Goal: Information Seeking & Learning: Learn about a topic

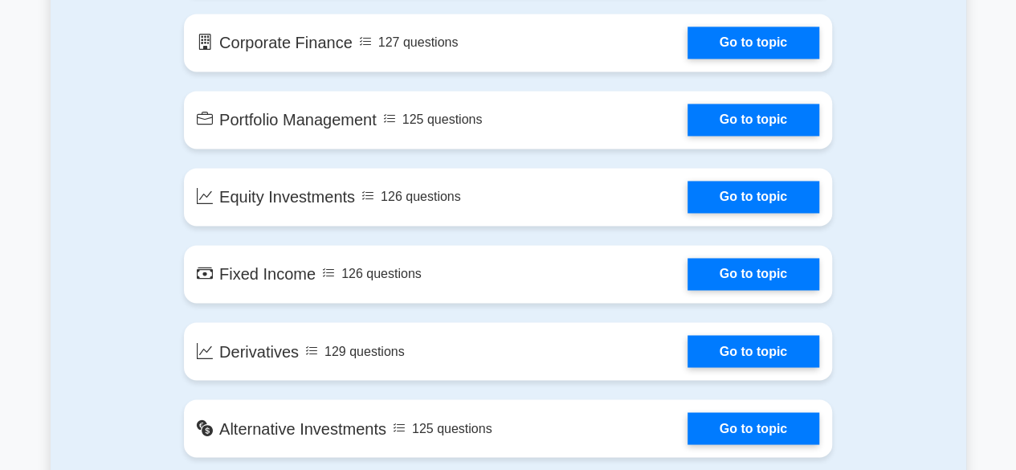
scroll to position [1141, 0]
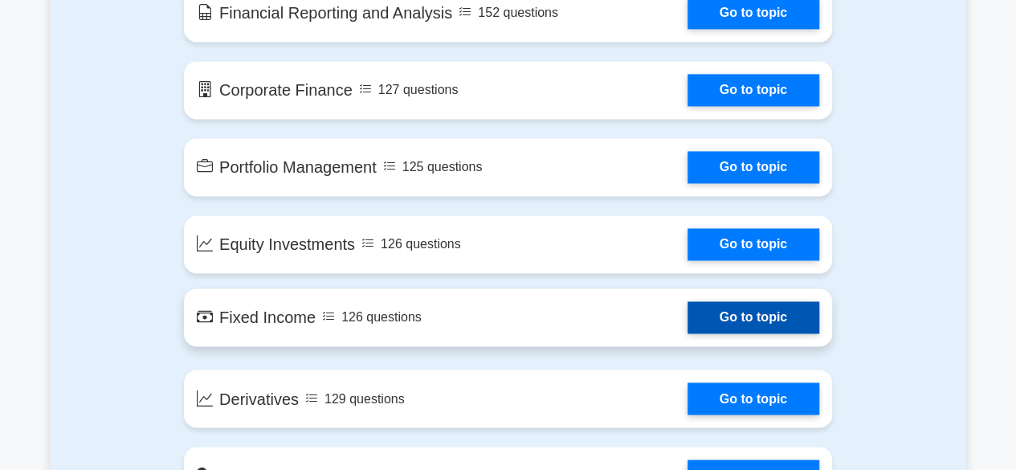
click at [804, 332] on link "Go to topic" at bounding box center [754, 317] width 132 height 32
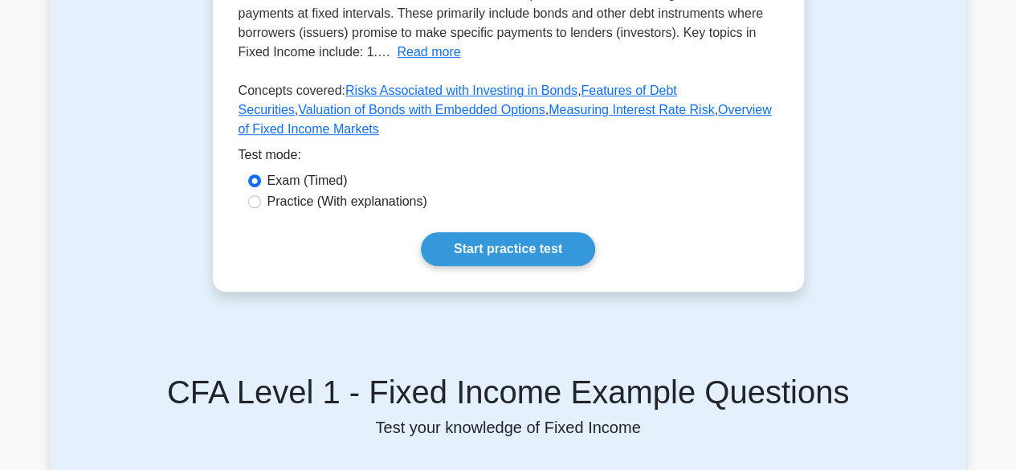
scroll to position [469, 0]
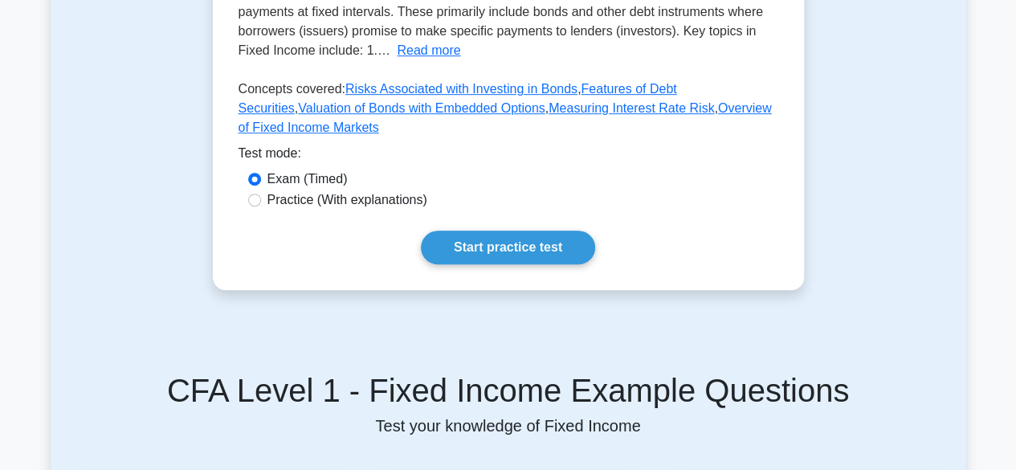
click at [360, 190] on label "Practice (With explanations)" at bounding box center [347, 199] width 160 height 19
click at [261, 194] on input "Practice (With explanations)" at bounding box center [254, 200] width 13 height 13
radio input "true"
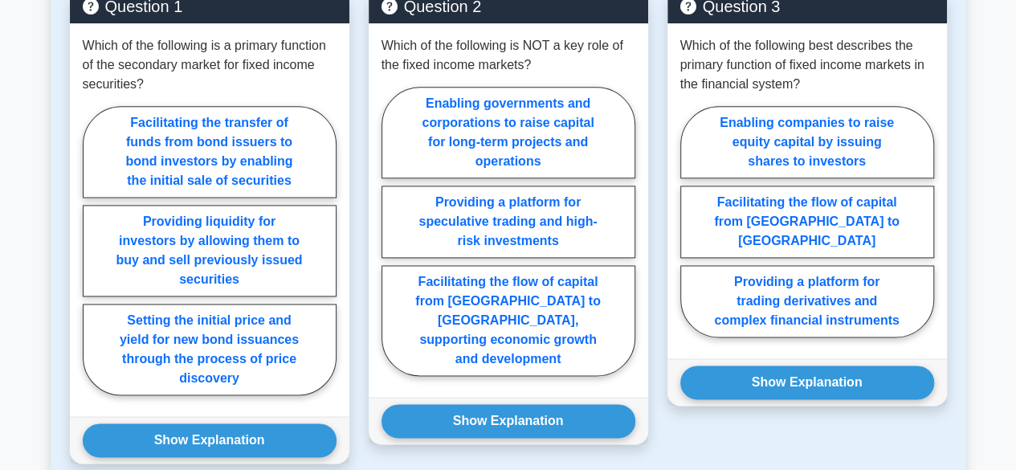
scroll to position [953, 0]
click at [104, 235] on label "Providing liquidity for investors by allowing them to buy and sell previously i…" at bounding box center [210, 251] width 254 height 92
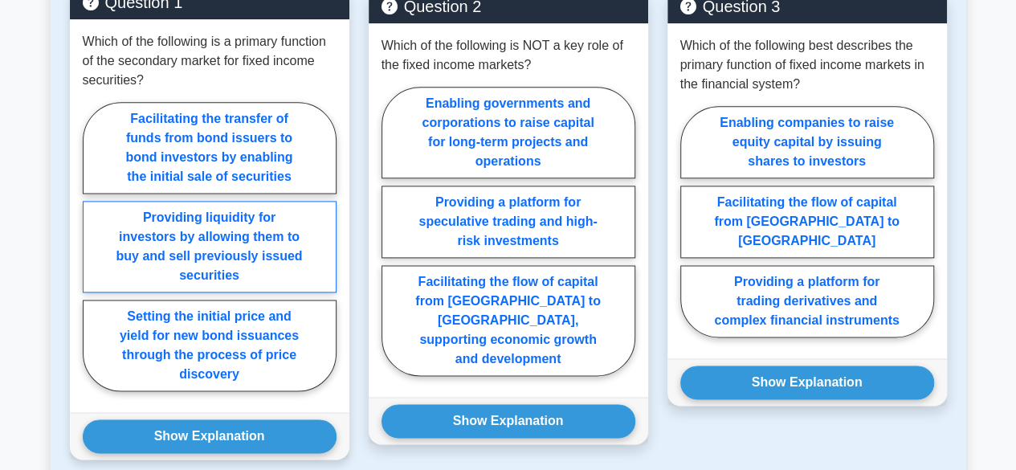
click at [93, 246] on input "Providing liquidity for investors by allowing them to buy and sell previously i…" at bounding box center [88, 251] width 10 height 10
radio input "true"
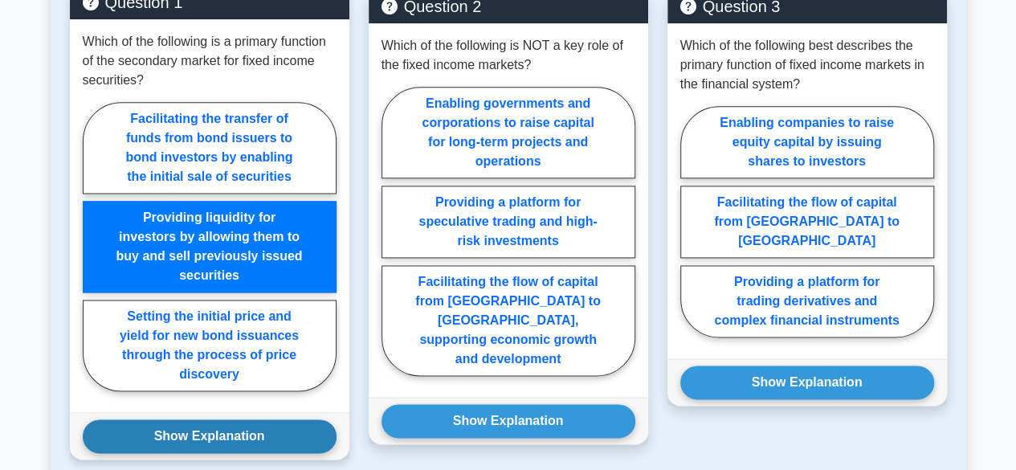
click at [135, 419] on button "Show Explanation" at bounding box center [210, 436] width 254 height 34
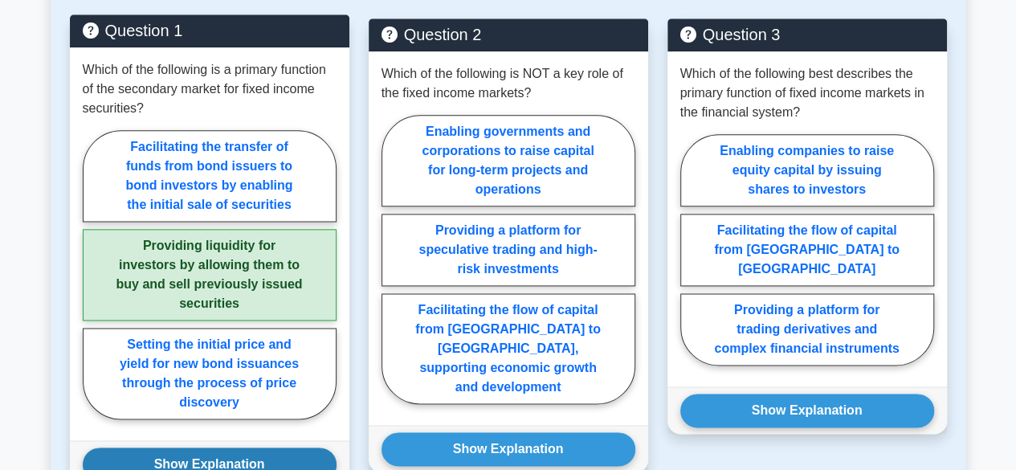
scroll to position [920, 0]
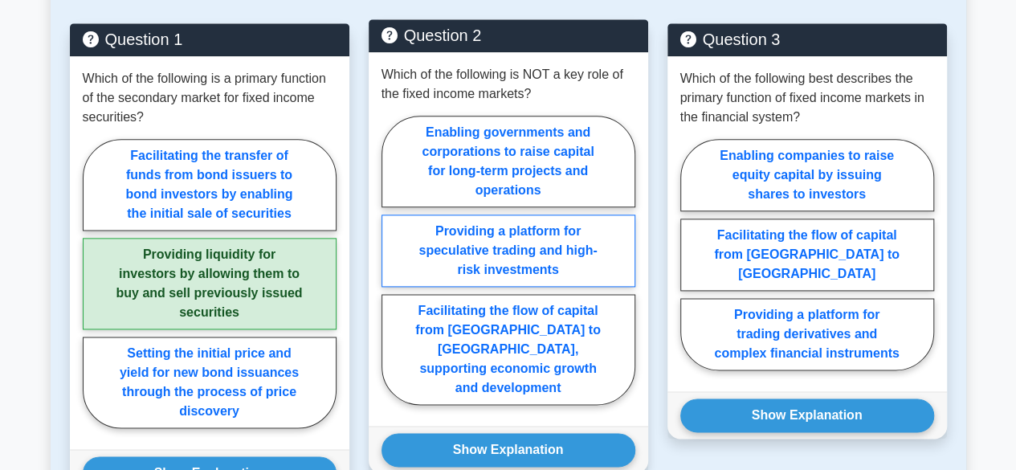
click at [605, 254] on label "Providing a platform for speculative trading and high-risk investments" at bounding box center [509, 250] width 254 height 72
click at [392, 259] on input "Providing a platform for speculative trading and high-risk investments" at bounding box center [387, 264] width 10 height 10
radio input "true"
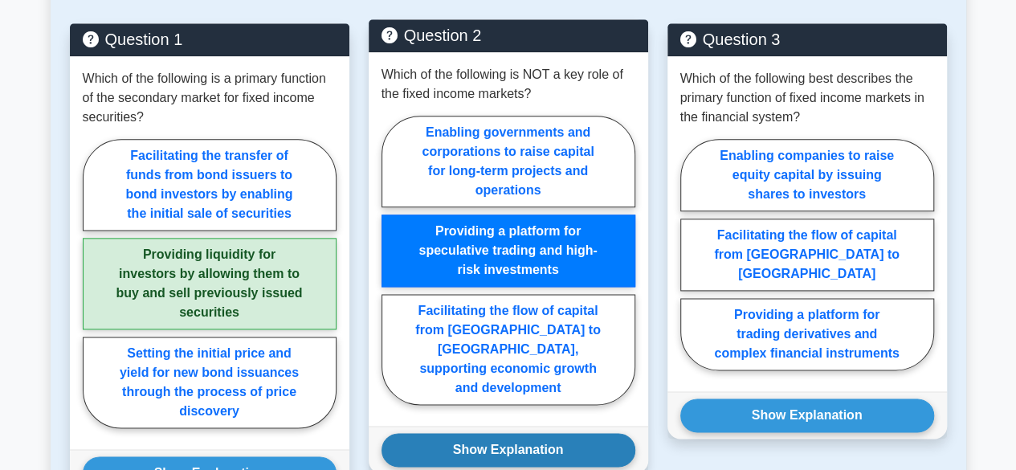
click at [575, 433] on button "Show Explanation" at bounding box center [509, 450] width 254 height 34
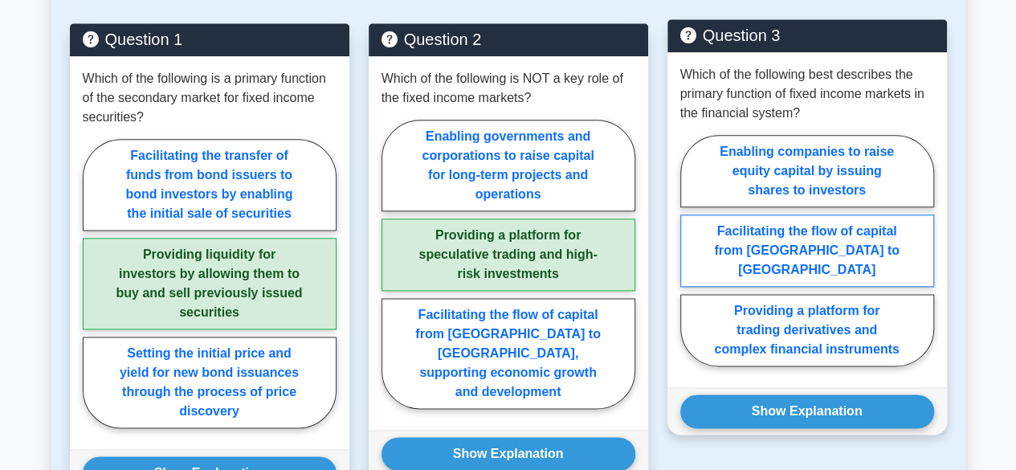
click at [895, 223] on label "Facilitating the flow of capital from savers to borrowers" at bounding box center [807, 250] width 254 height 72
click at [691, 250] on input "Facilitating the flow of capital from savers to borrowers" at bounding box center [685, 255] width 10 height 10
radio input "true"
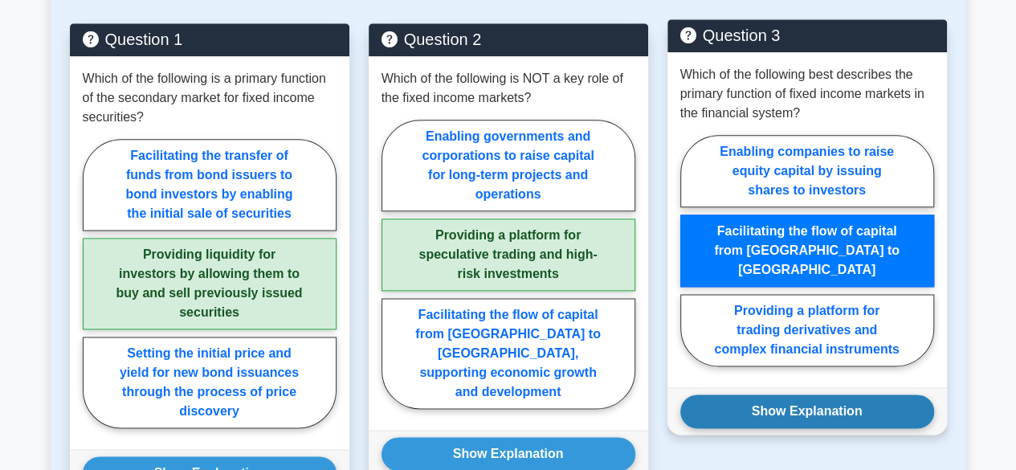
click at [880, 394] on button "Show Explanation" at bounding box center [807, 411] width 254 height 34
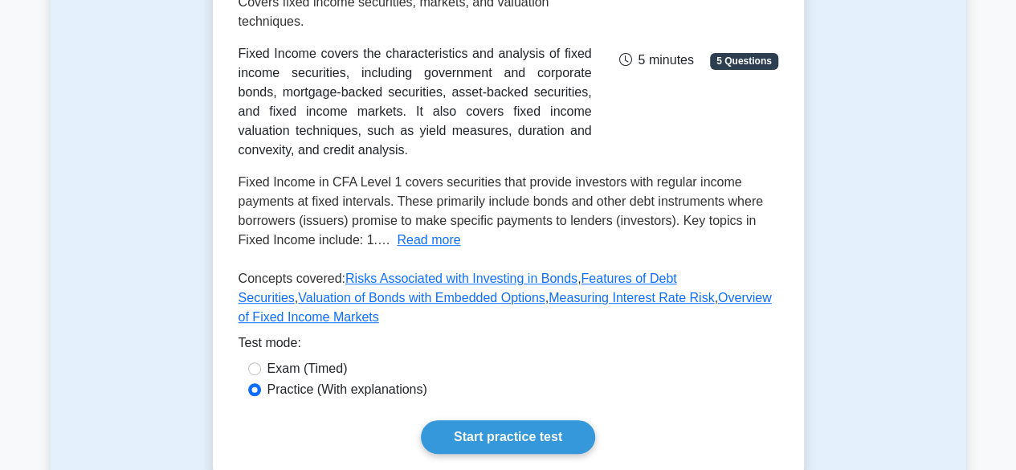
scroll to position [283, 0]
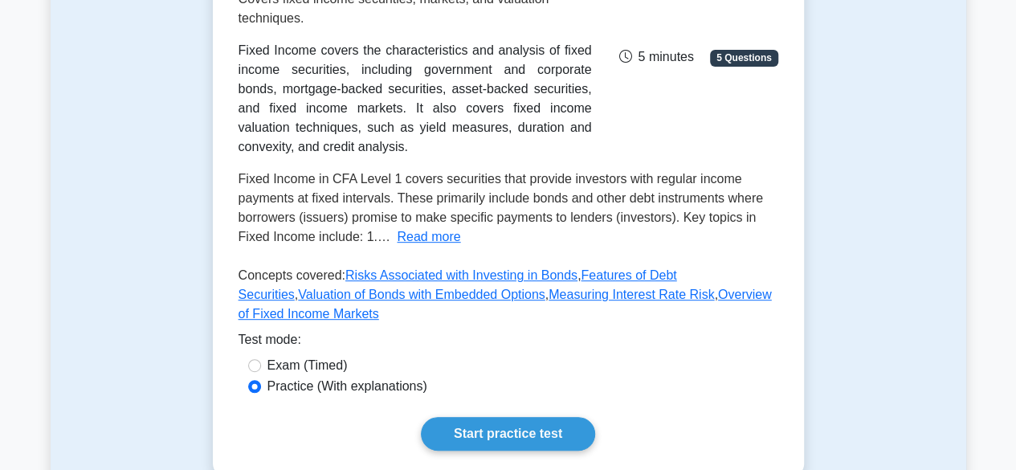
click at [255, 359] on input "Exam (Timed)" at bounding box center [254, 365] width 13 height 13
radio input "true"
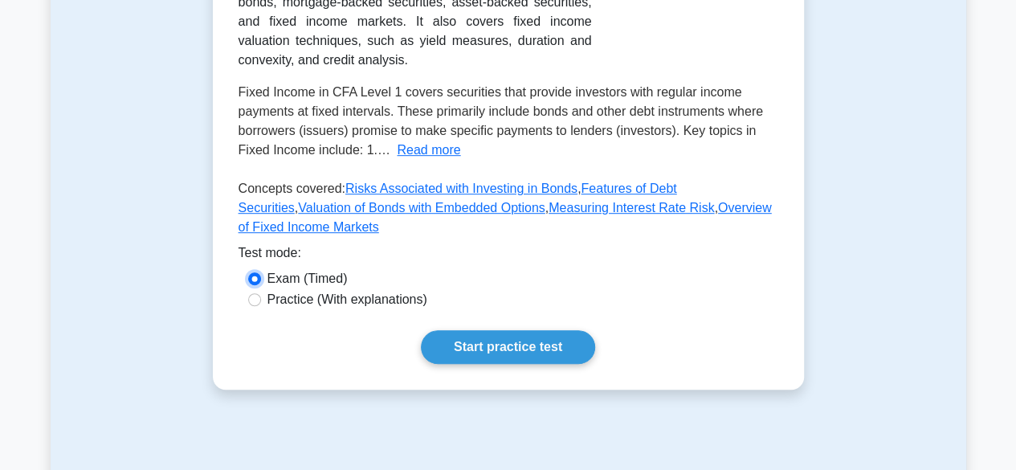
scroll to position [371, 0]
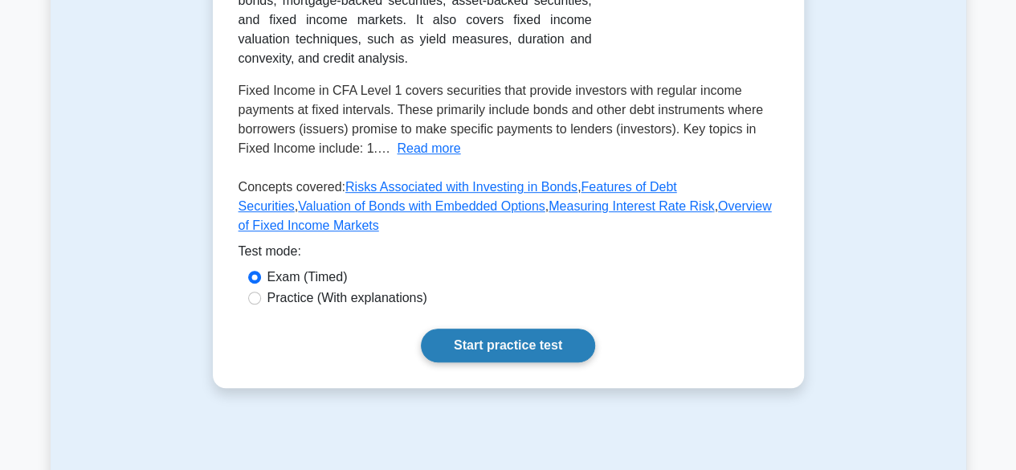
click at [545, 329] on link "Start practice test" at bounding box center [508, 346] width 174 height 34
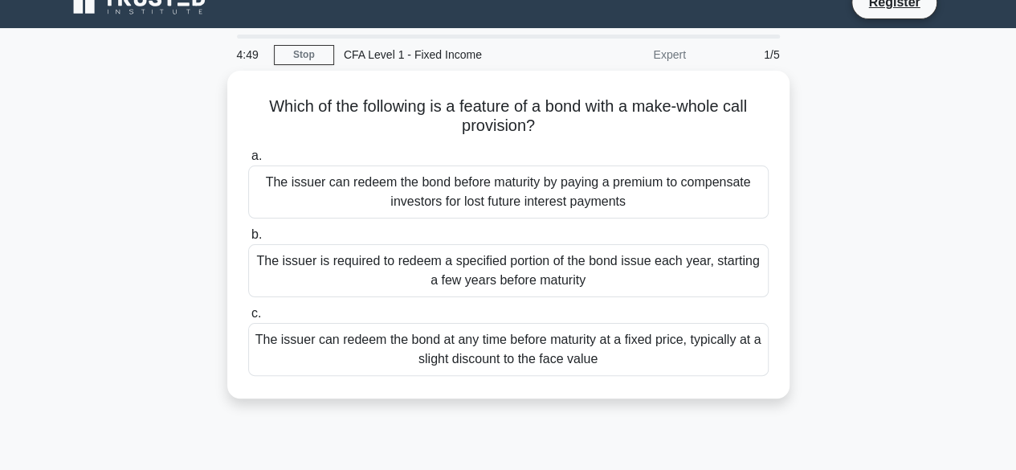
scroll to position [24, 0]
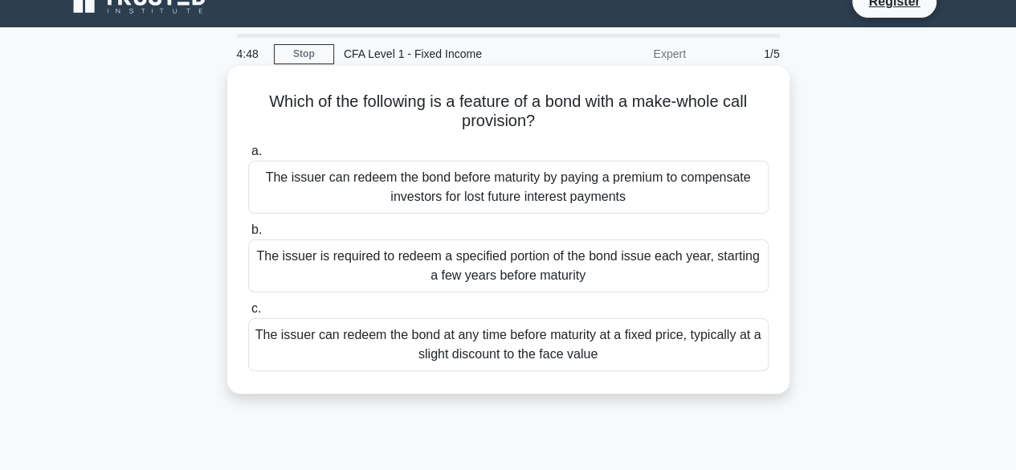
click at [741, 288] on div "The issuer is required to redeem a specified portion of the bond issue each yea…" at bounding box center [508, 265] width 520 height 53
click at [248, 235] on input "b. The issuer is required to redeem a specified portion of the bond issue each …" at bounding box center [248, 230] width 0 height 10
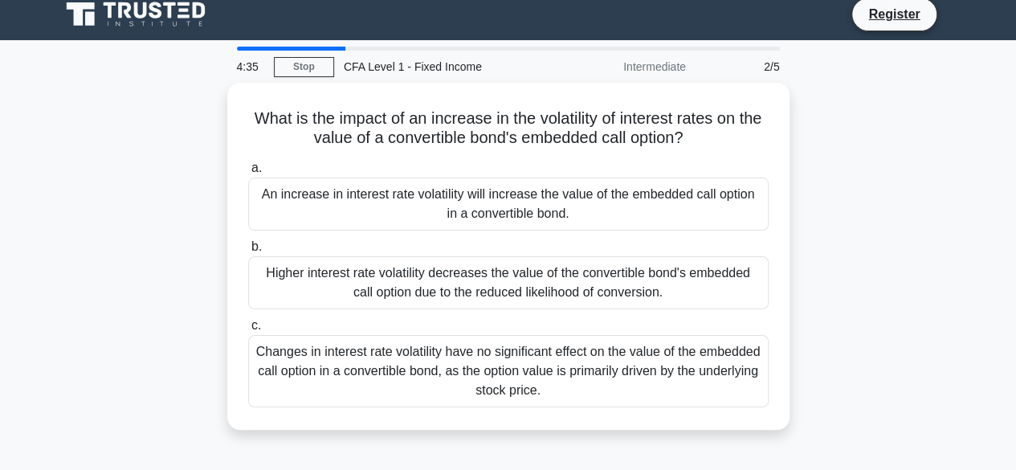
scroll to position [13, 0]
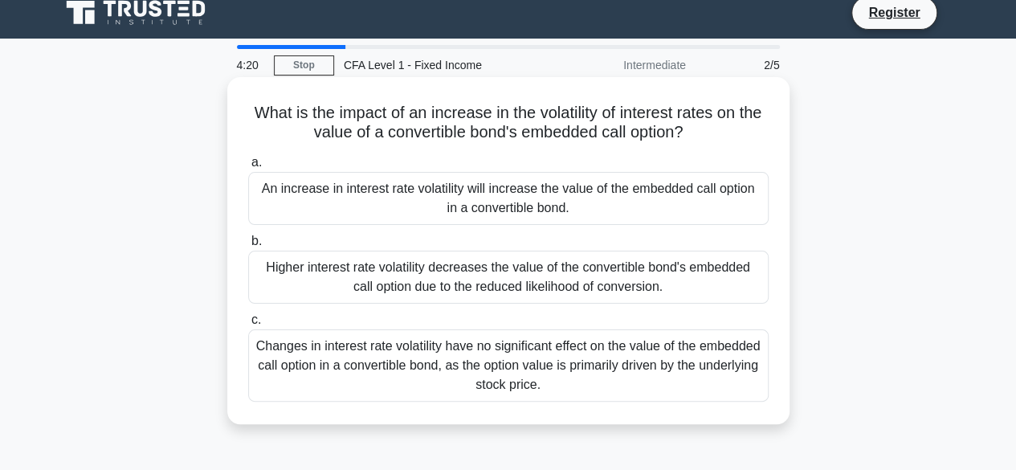
click at [752, 286] on div "Higher interest rate volatility decreases the value of the convertible bond's e…" at bounding box center [508, 277] width 520 height 53
click at [248, 247] on input "b. Higher interest rate volatility decreases the value of the convertible bond'…" at bounding box center [248, 241] width 0 height 10
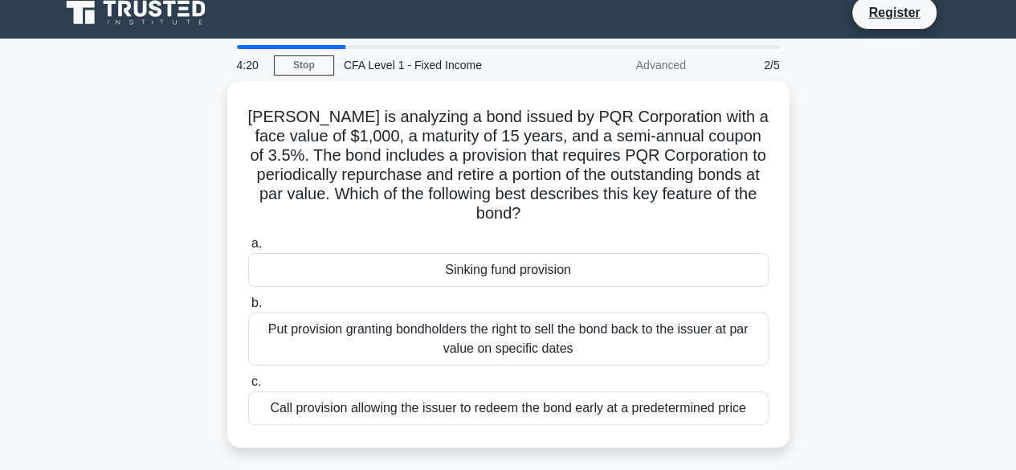
scroll to position [0, 0]
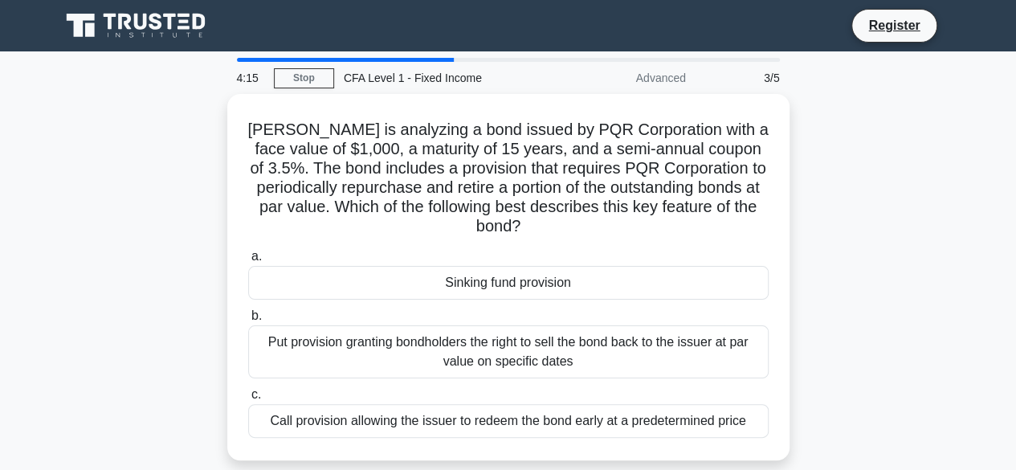
click at [757, 291] on div "Sinking fund provision" at bounding box center [508, 283] width 520 height 34
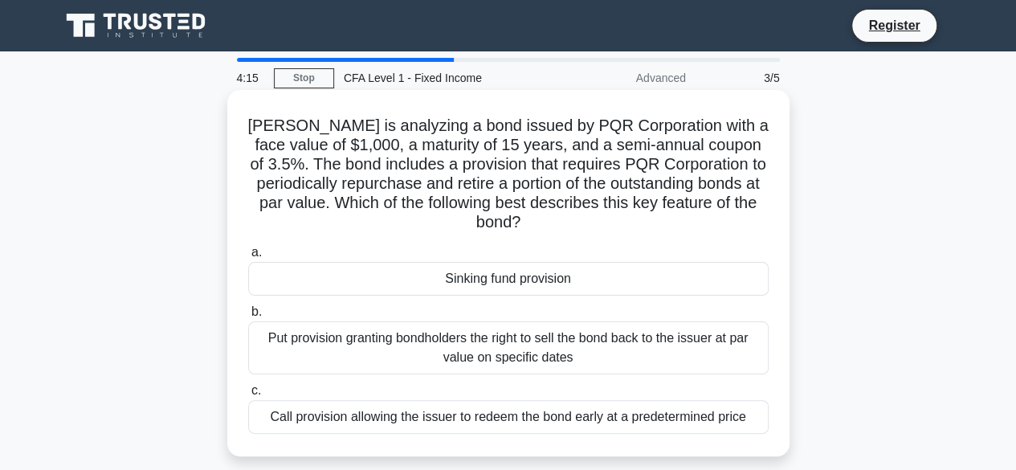
click at [248, 258] on input "a. Sinking fund provision" at bounding box center [248, 252] width 0 height 10
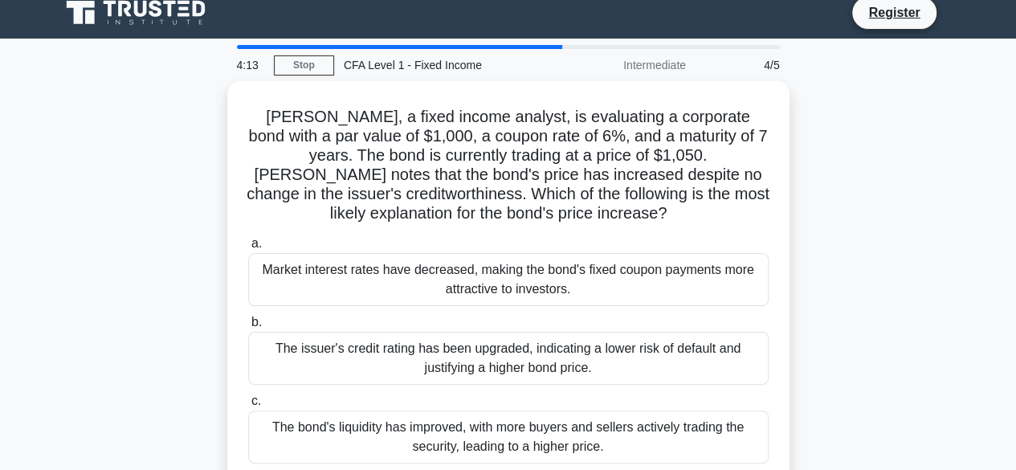
scroll to position [14, 0]
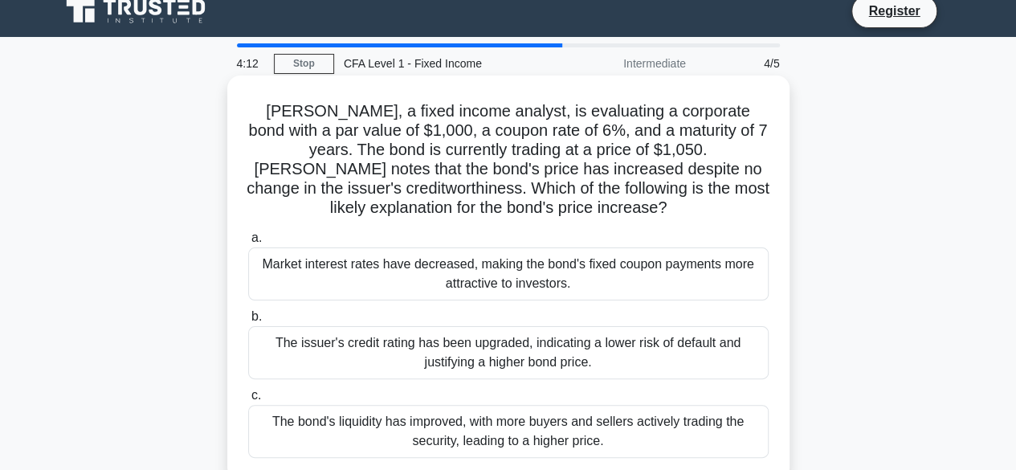
click at [747, 288] on div "Market interest rates have decreased, making the bond's fixed coupon payments m…" at bounding box center [508, 273] width 520 height 53
click at [248, 243] on input "a. Market interest rates have decreased, making the bond's fixed coupon payment…" at bounding box center [248, 238] width 0 height 10
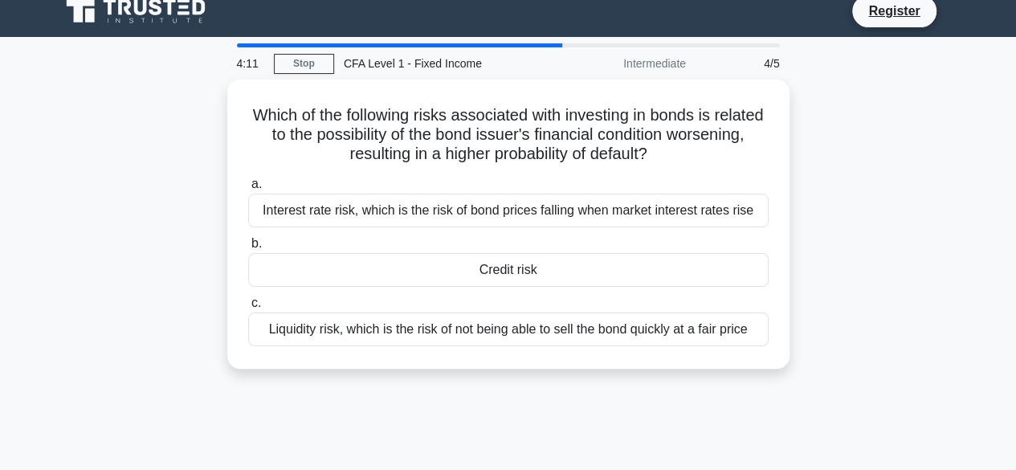
scroll to position [0, 0]
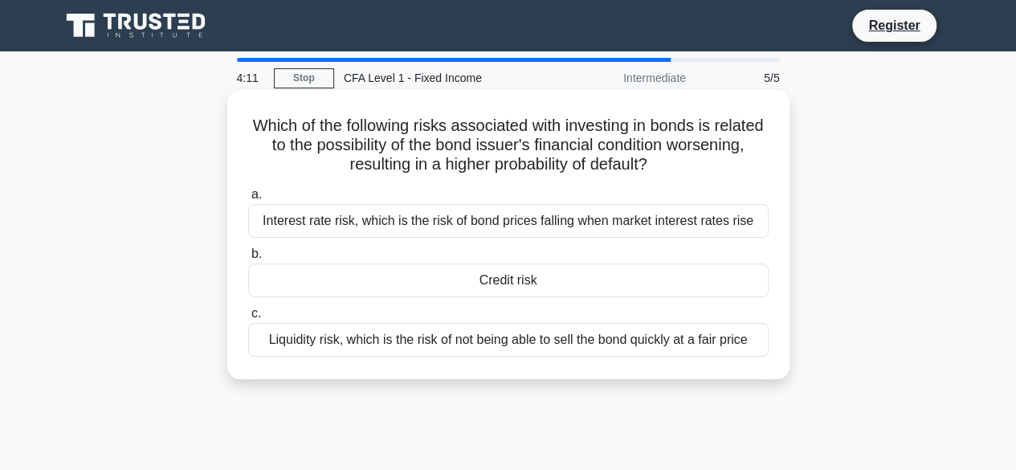
click at [745, 286] on div "Credit risk" at bounding box center [508, 280] width 520 height 34
click at [248, 259] on input "b. Credit risk" at bounding box center [248, 254] width 0 height 10
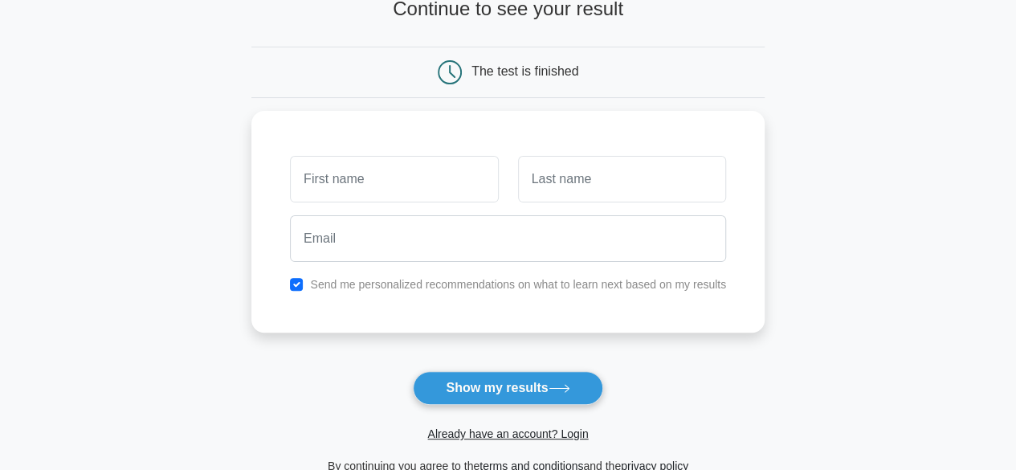
scroll to position [120, 0]
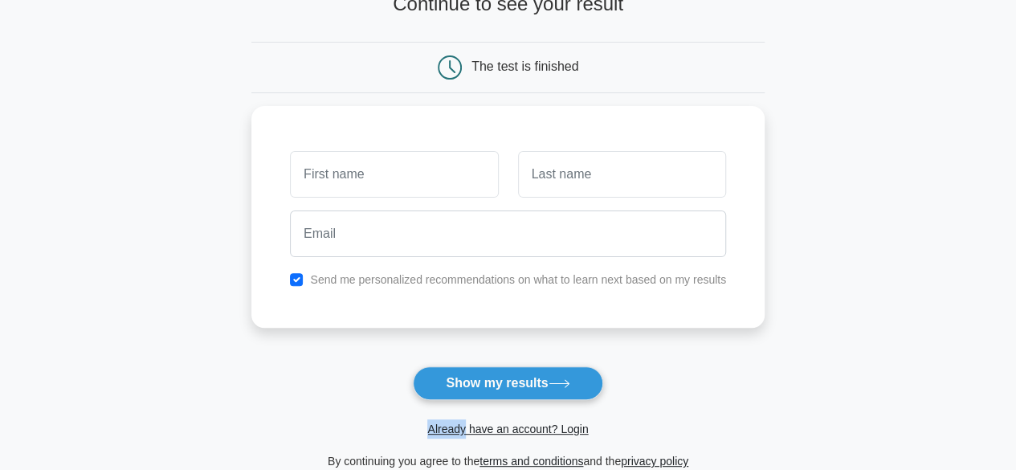
click at [951, 381] on main "Wait, there is more! Continue to see your result The test is finished and the" at bounding box center [508, 220] width 1016 height 578
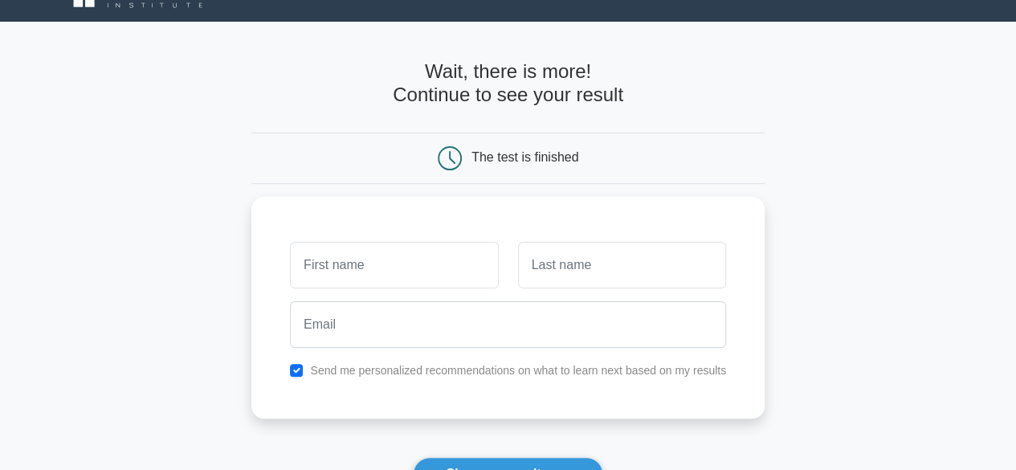
scroll to position [0, 0]
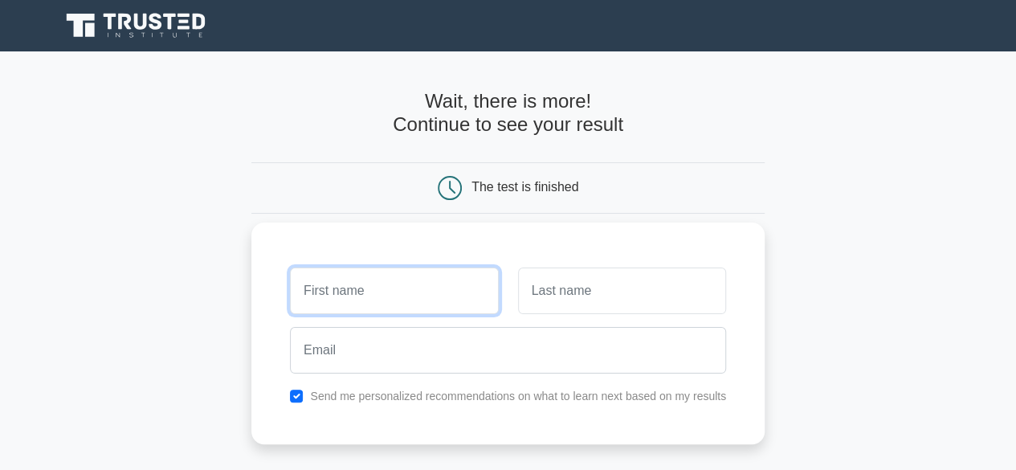
click at [392, 284] on input "text" at bounding box center [394, 290] width 208 height 47
type input "james"
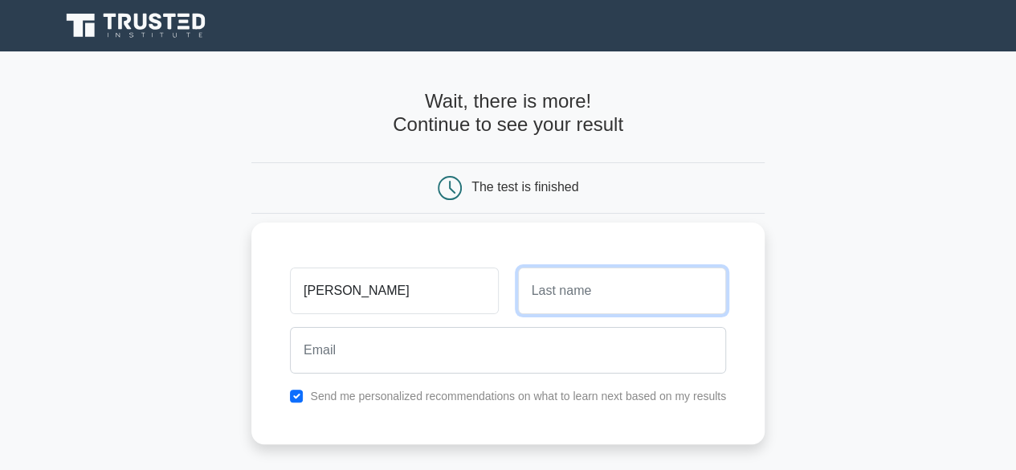
click at [543, 280] on input "text" at bounding box center [622, 290] width 208 height 47
type input "mwangi"
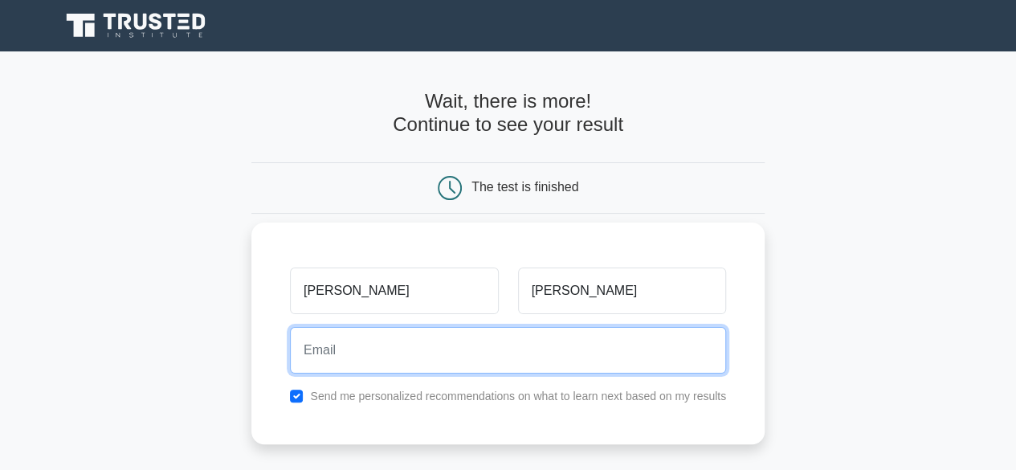
click at [331, 349] on input "email" at bounding box center [508, 350] width 436 height 47
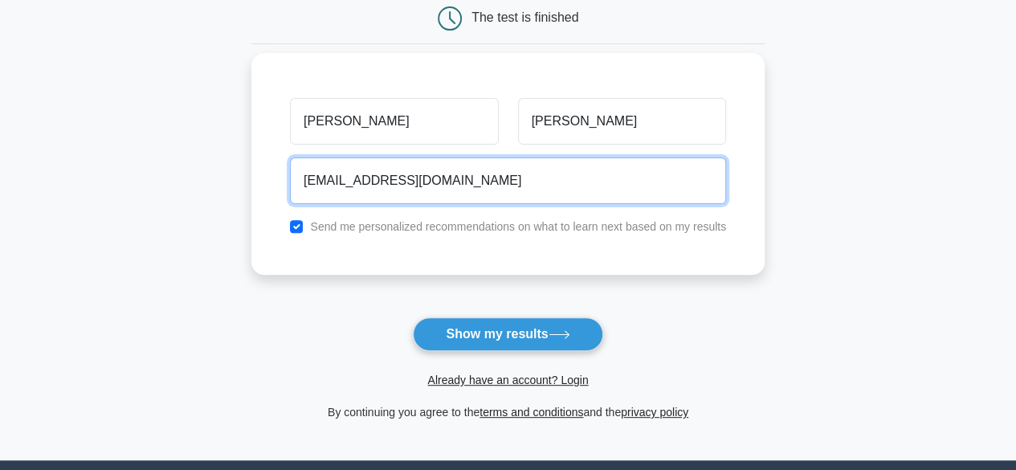
scroll to position [170, 0]
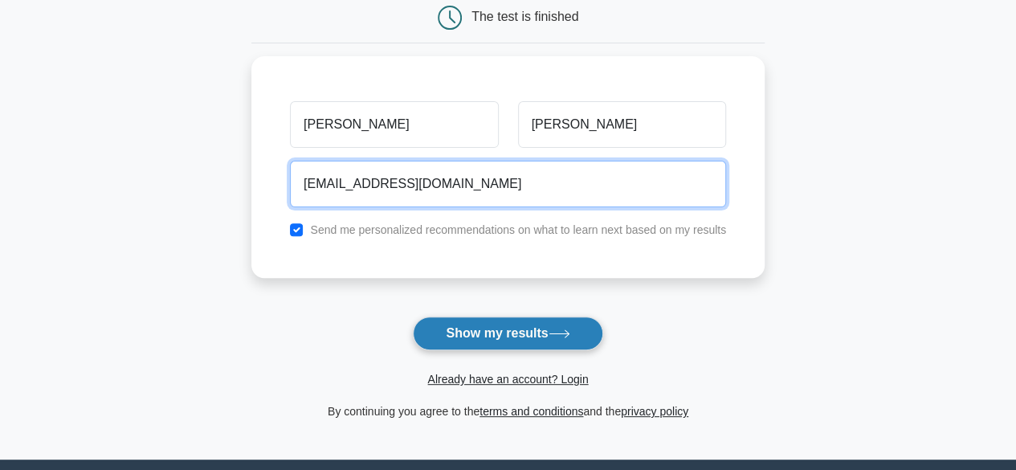
type input "stoicsocrates@gmail.com"
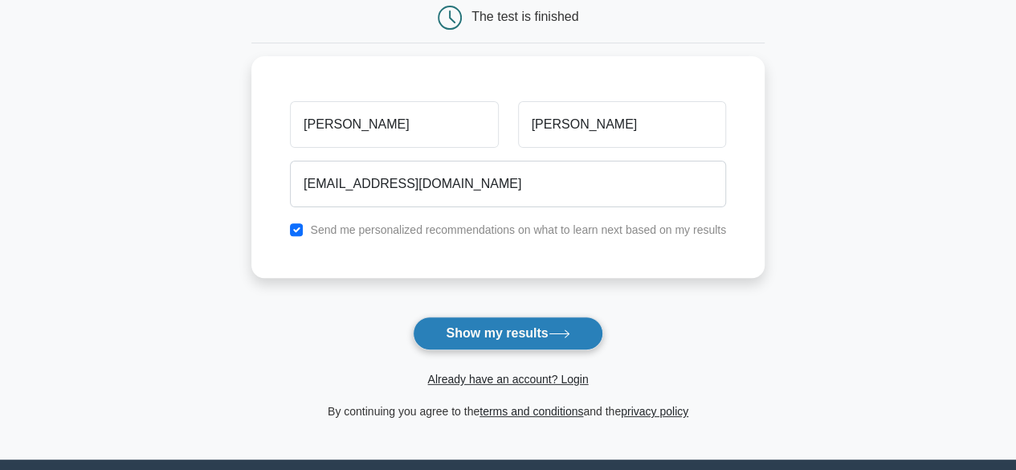
click at [471, 344] on button "Show my results" at bounding box center [508, 333] width 190 height 34
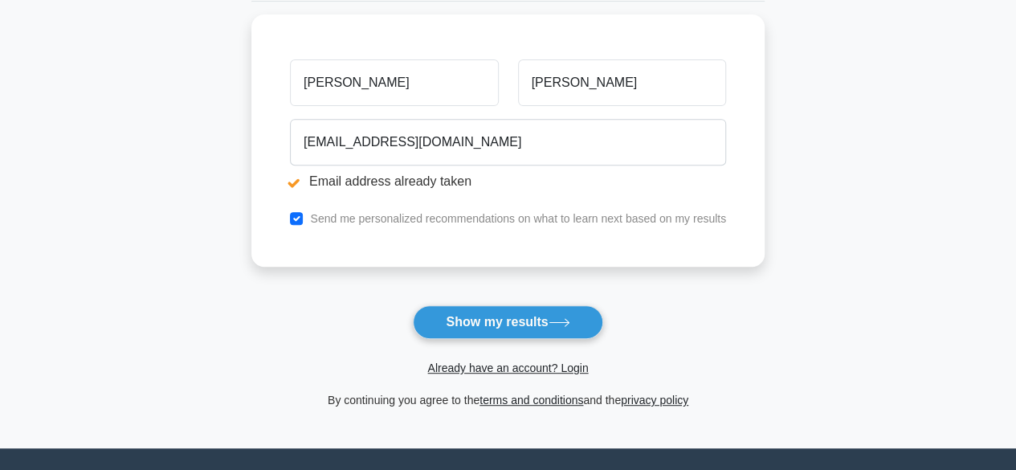
scroll to position [271, 0]
click at [516, 364] on link "Already have an account? Login" at bounding box center [507, 367] width 161 height 13
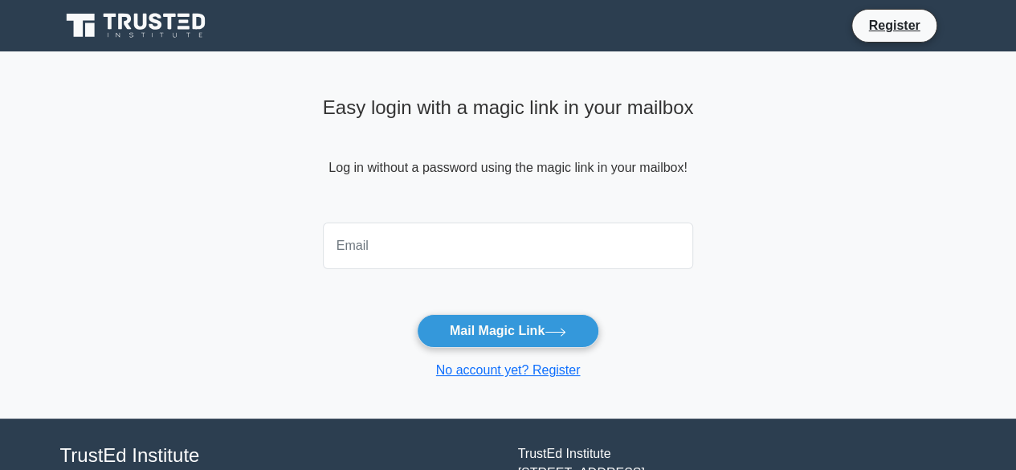
click at [386, 240] on input "email" at bounding box center [508, 245] width 371 height 47
type input "stoicsocrates@gmail.com"
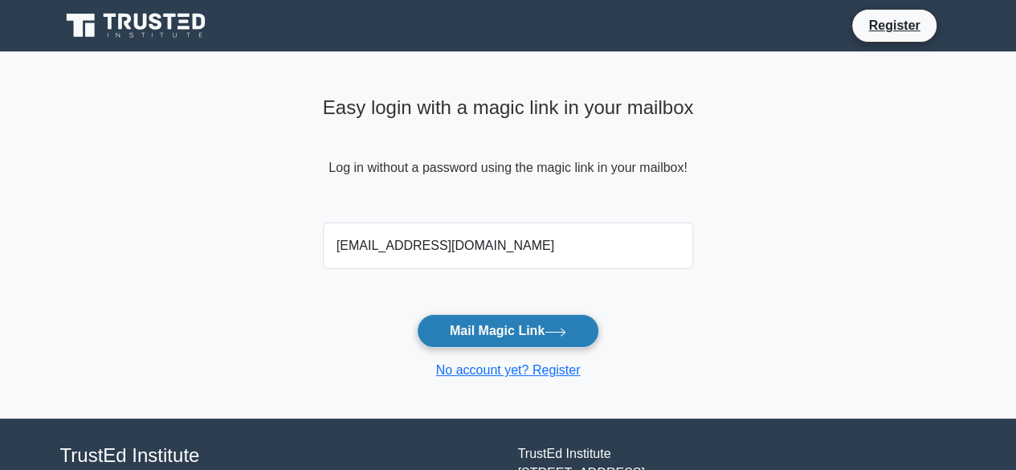
click at [490, 331] on button "Mail Magic Link" at bounding box center [508, 331] width 182 height 34
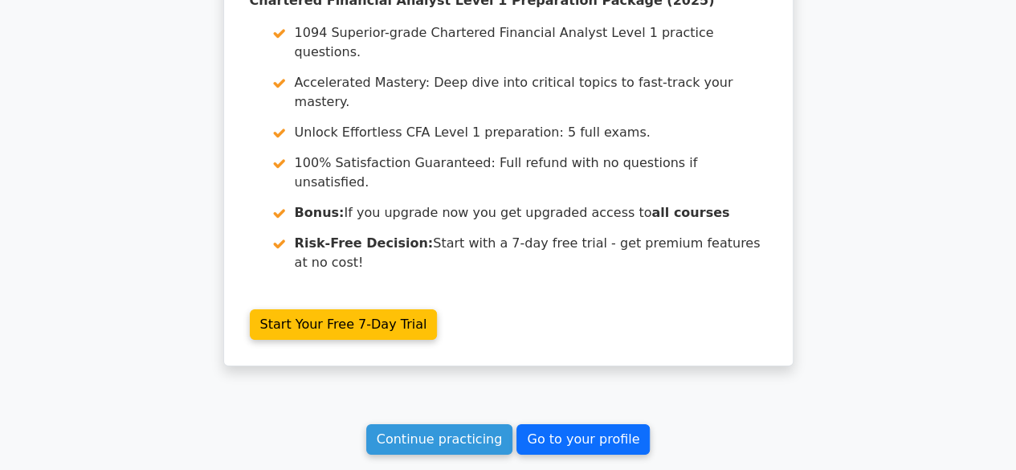
scroll to position [2361, 0]
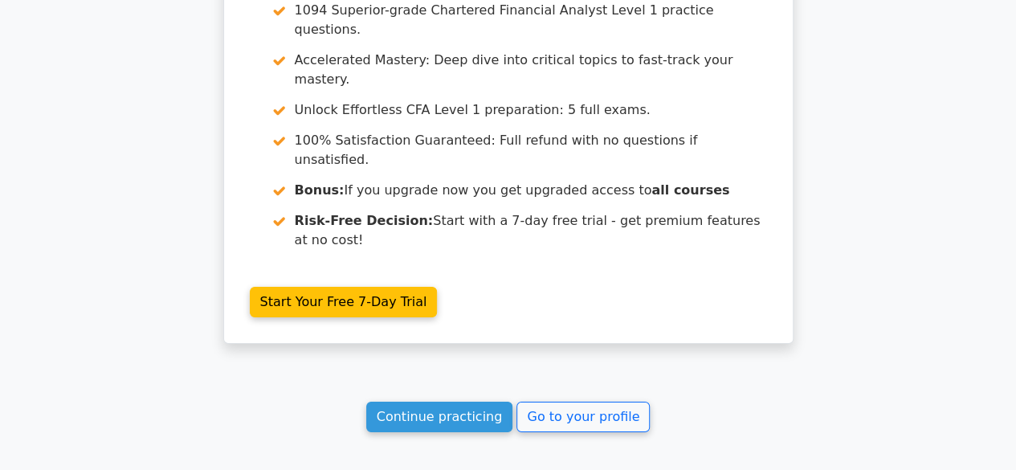
scroll to position [2389, 0]
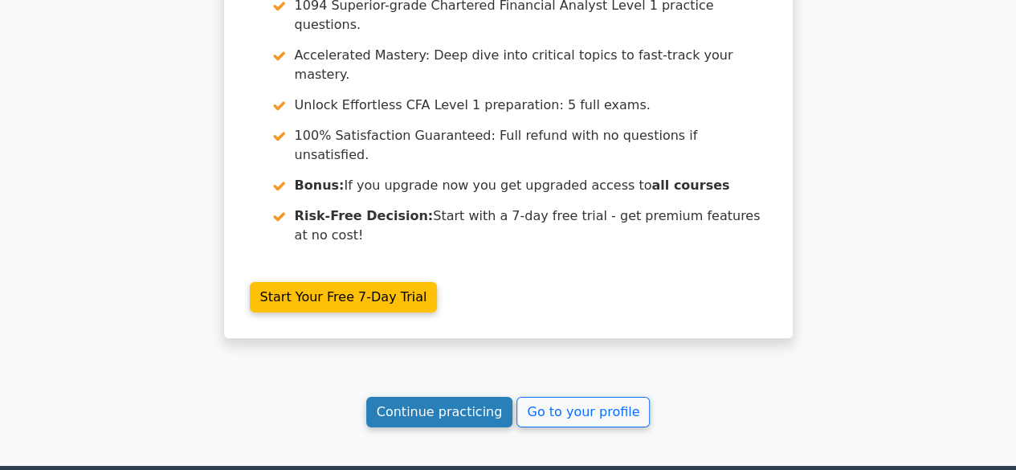
click at [487, 397] on link "Continue practicing" at bounding box center [439, 412] width 147 height 31
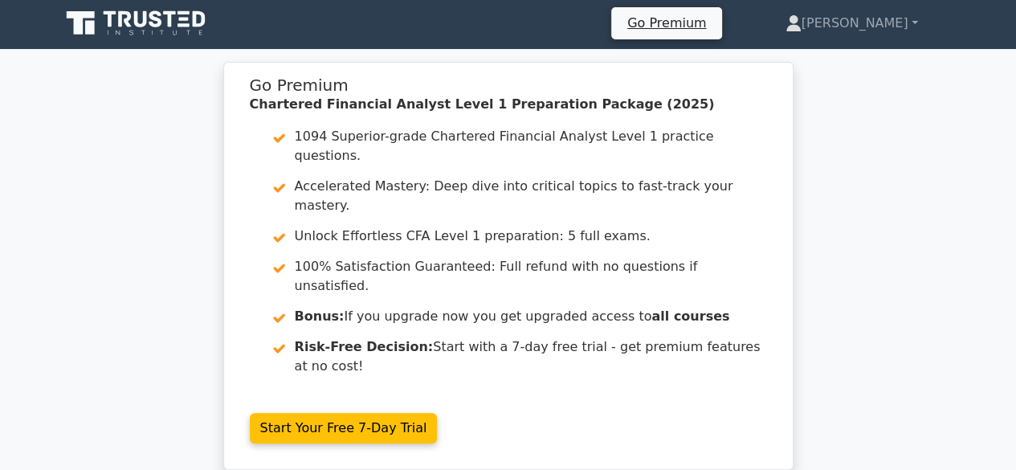
scroll to position [0, 0]
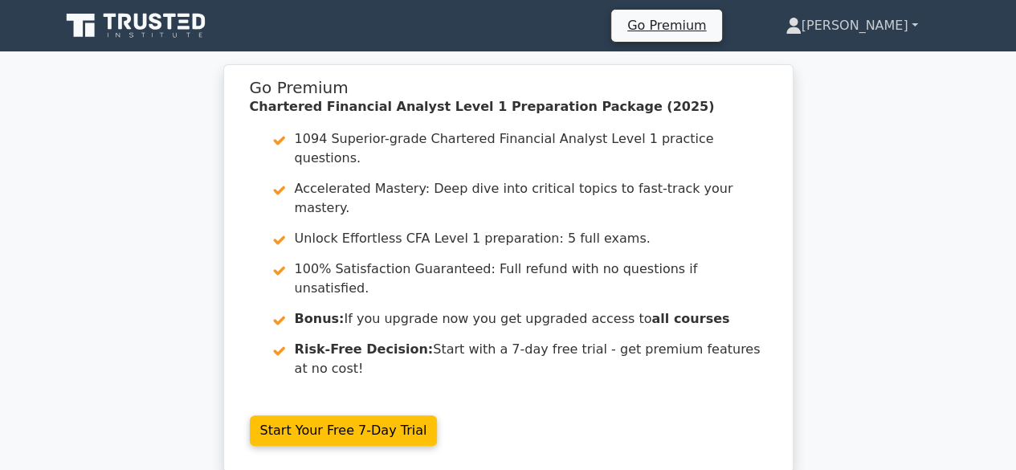
click at [896, 16] on link "[PERSON_NAME]" at bounding box center [852, 26] width 210 height 32
click at [875, 60] on link "Profile" at bounding box center [811, 64] width 127 height 26
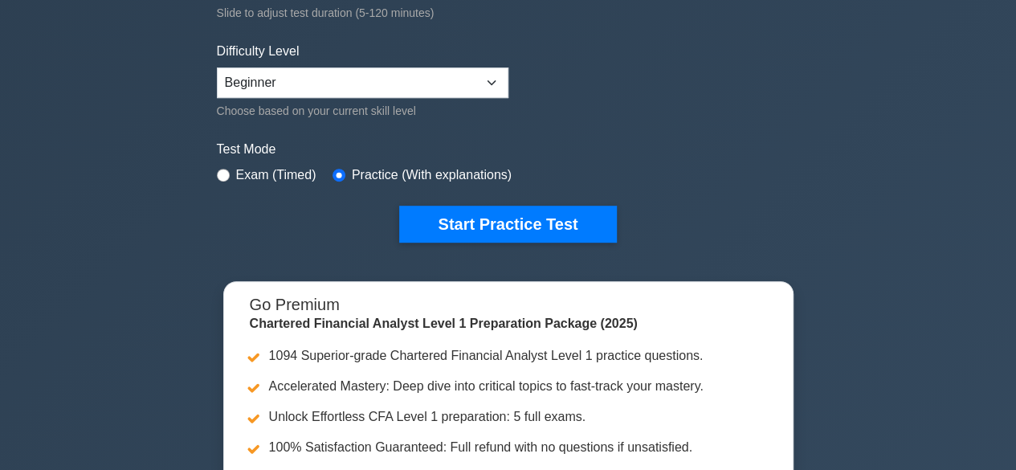
scroll to position [365, 0]
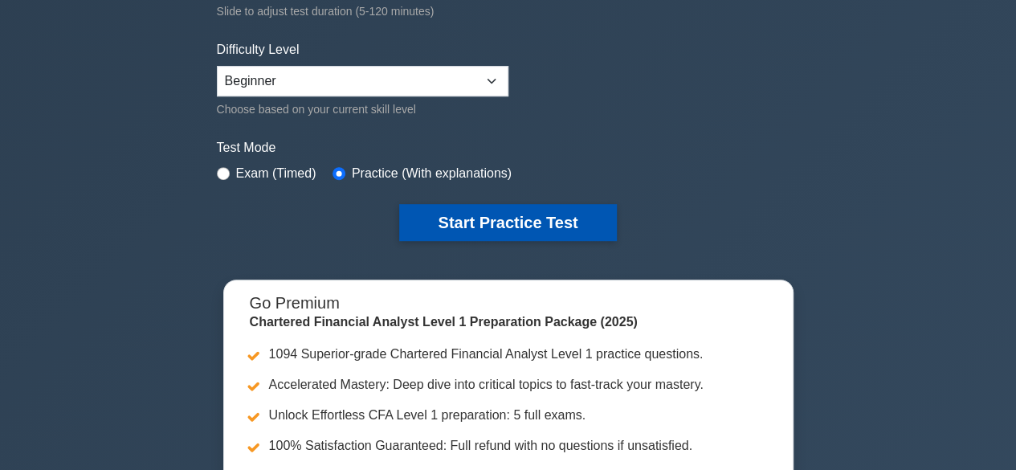
click at [546, 229] on button "Start Practice Test" at bounding box center [507, 222] width 217 height 37
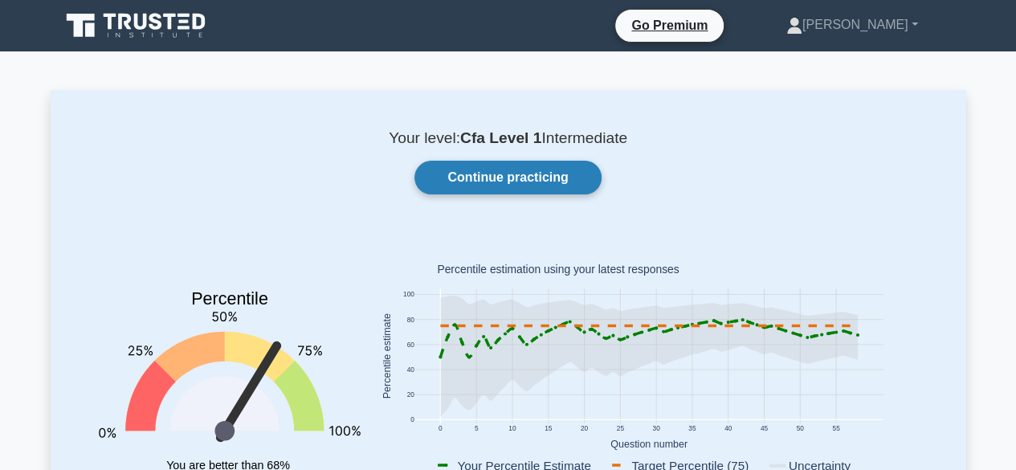
click at [588, 186] on link "Continue practicing" at bounding box center [507, 178] width 186 height 34
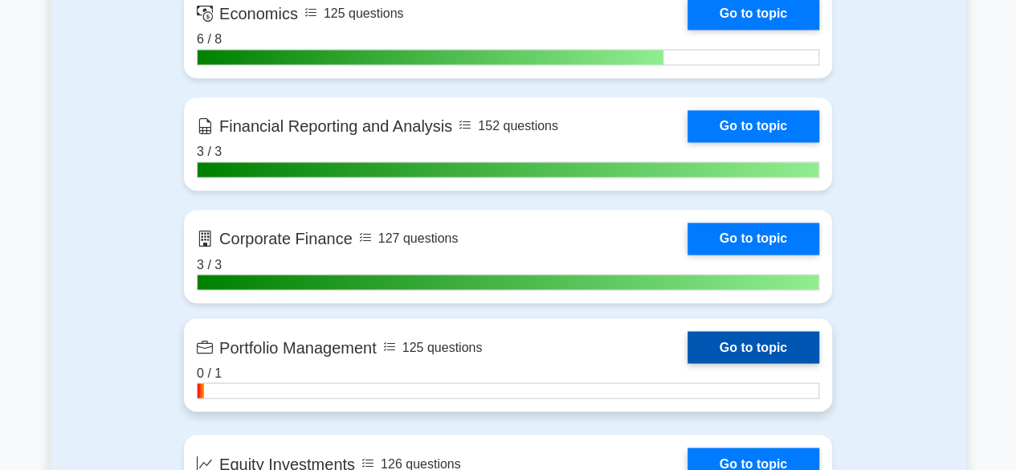
scroll to position [1263, 0]
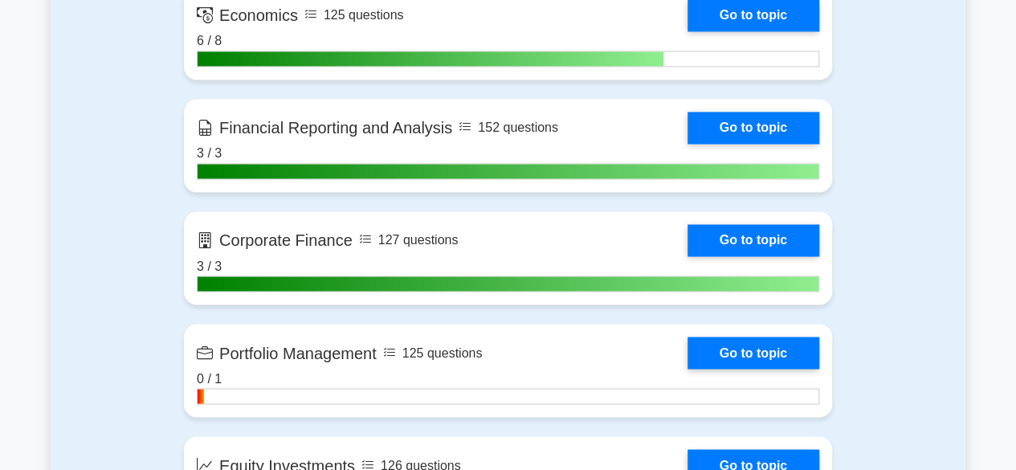
click at [964, 256] on div "Contents of the Chartered Financial Analyst Level 1 package 1094 CFA Level 1 qu…" at bounding box center [509, 375] width 916 height 1202
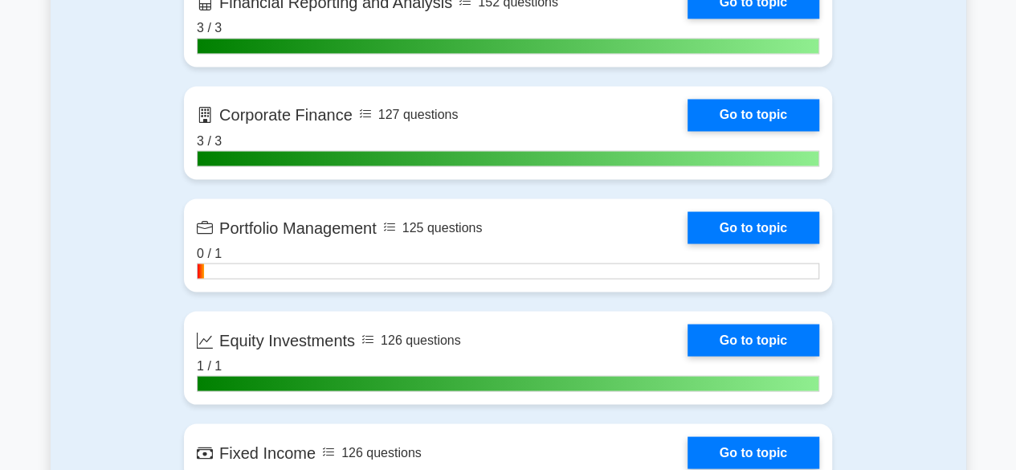
scroll to position [1393, 0]
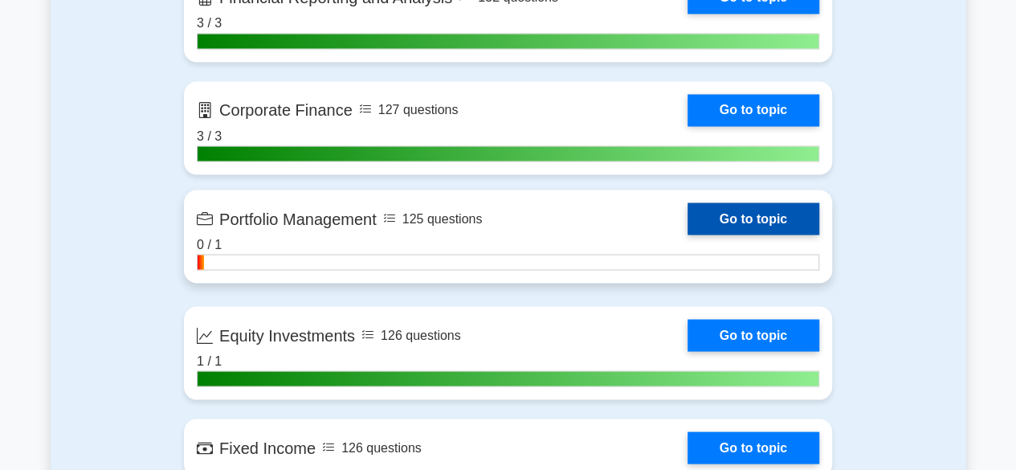
click at [788, 226] on link "Go to topic" at bounding box center [754, 218] width 132 height 32
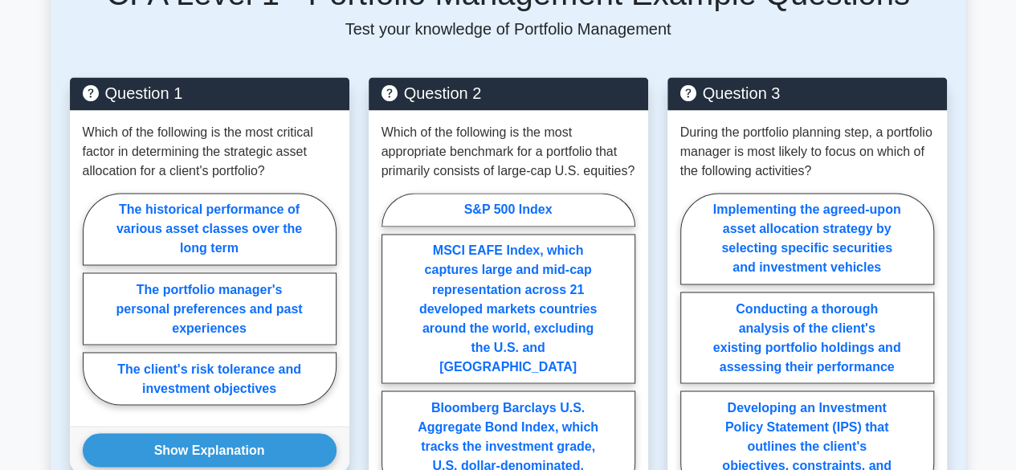
scroll to position [1234, 0]
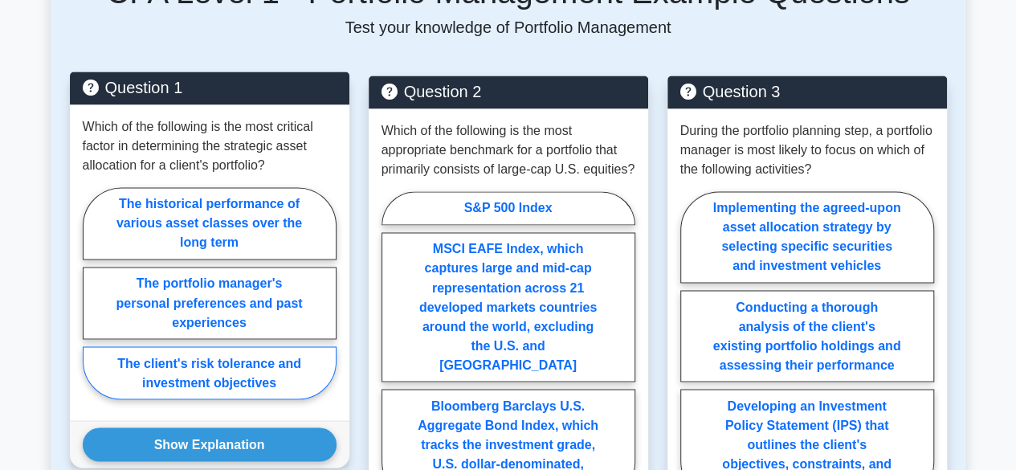
click at [292, 382] on label "The client's risk tolerance and investment objectives" at bounding box center [210, 372] width 254 height 53
click at [93, 303] on input "The client's risk tolerance and investment objectives" at bounding box center [88, 297] width 10 height 10
radio input "true"
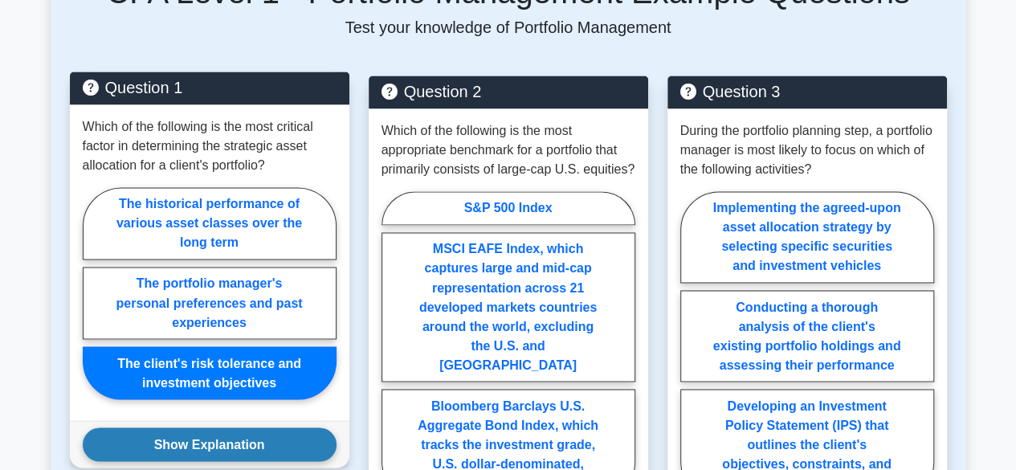
click at [282, 447] on button "Show Explanation" at bounding box center [210, 444] width 254 height 34
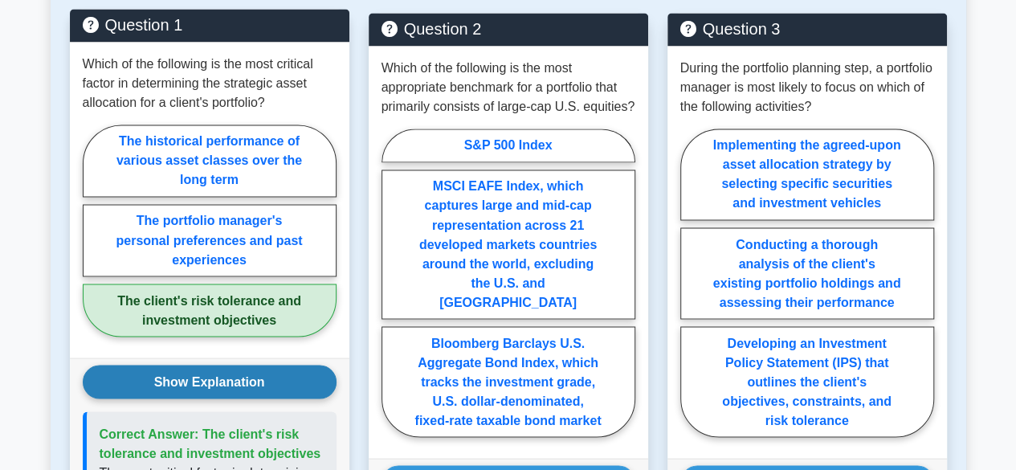
scroll to position [1298, 0]
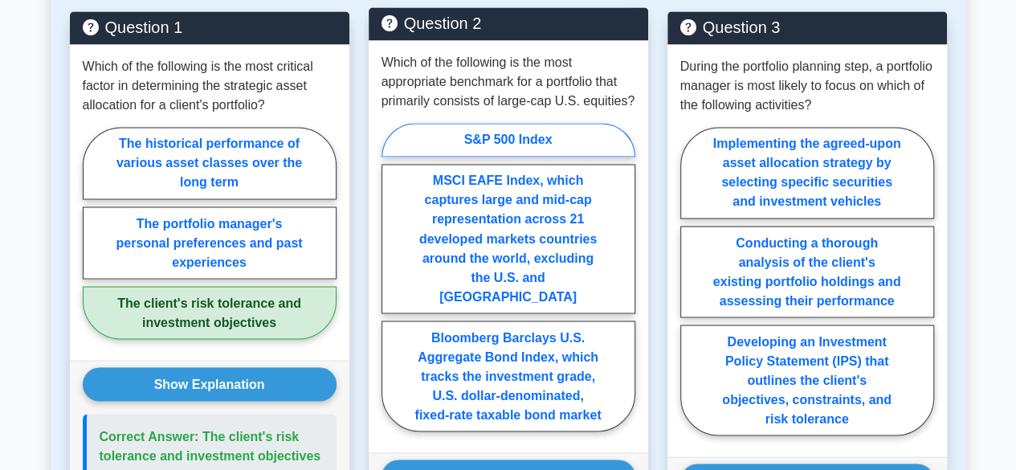
click at [583, 138] on label "S&P 500 Index" at bounding box center [509, 140] width 254 height 34
click at [392, 276] on input "S&P 500 Index" at bounding box center [387, 281] width 10 height 10
radio input "true"
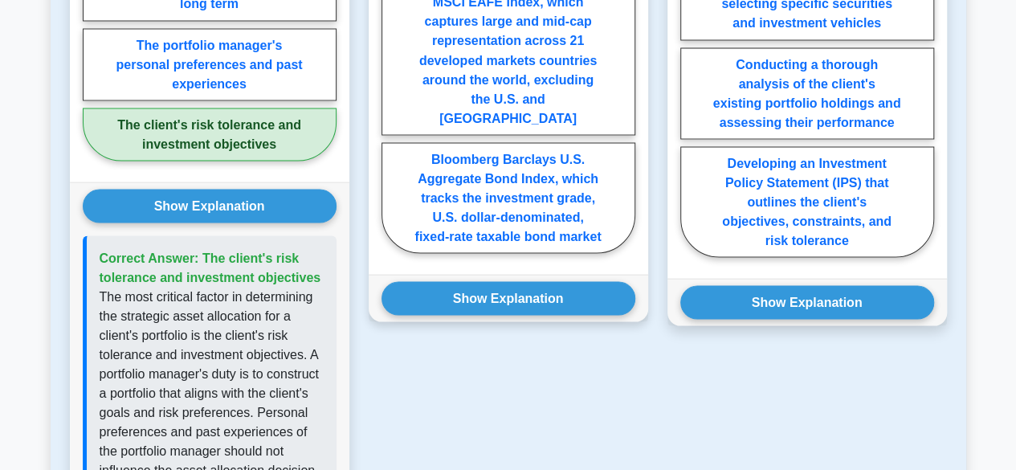
scroll to position [1477, 0]
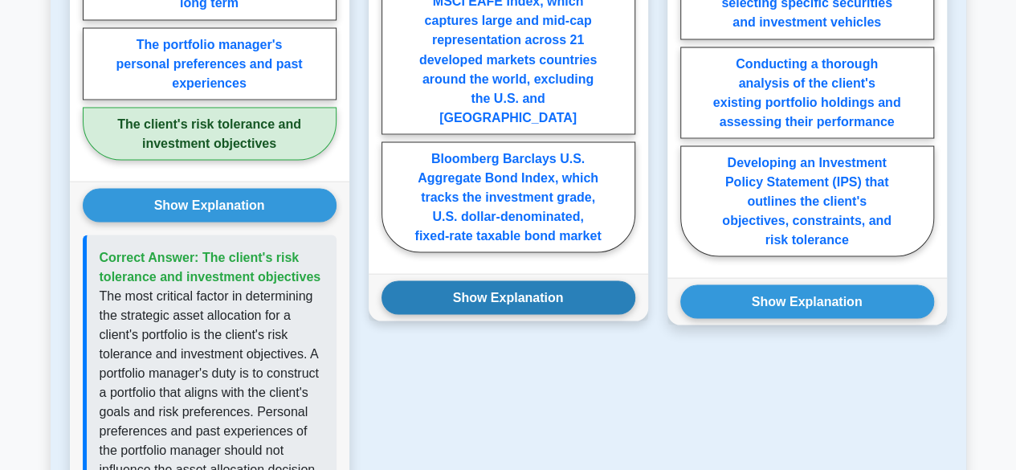
click at [574, 280] on button "Show Explanation" at bounding box center [509, 297] width 254 height 34
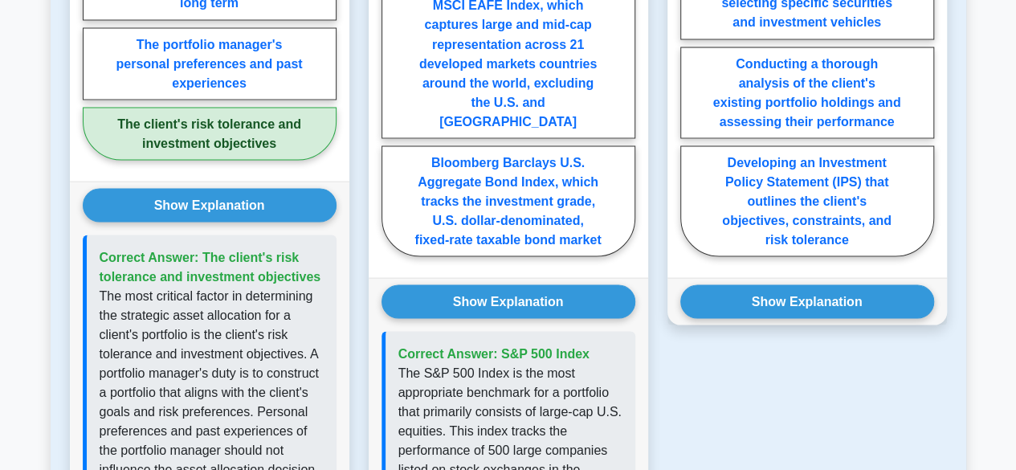
click at [662, 414] on div "Question 3 During the portfolio planning step, a portfolio manager is most like…" at bounding box center [807, 338] width 299 height 1013
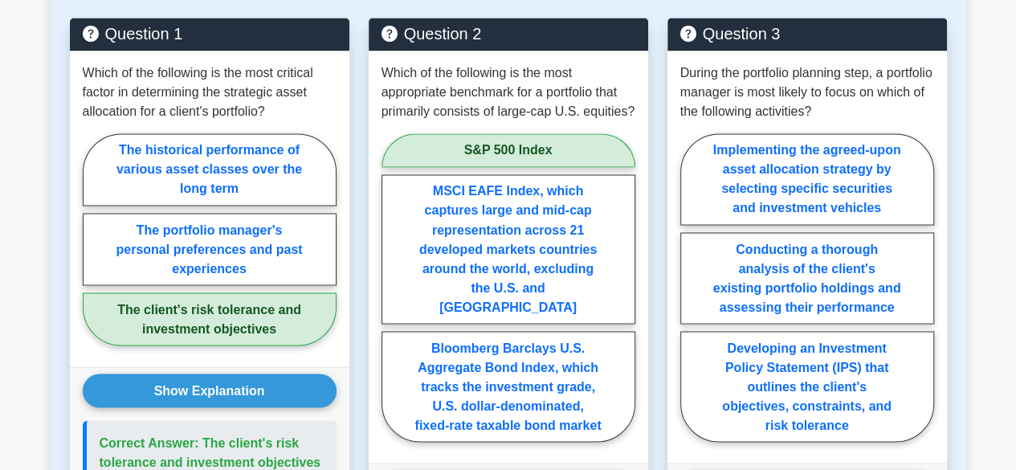
scroll to position [1292, 0]
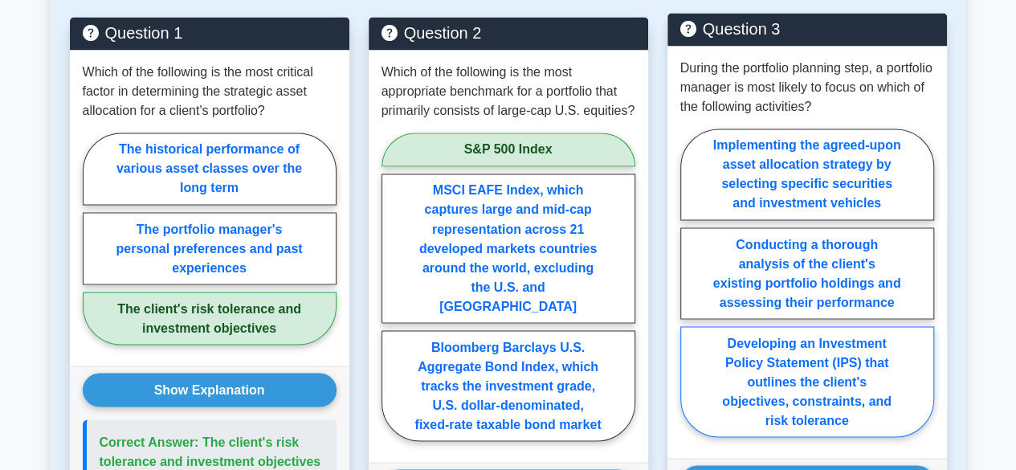
click at [888, 403] on label "Developing an Investment Policy Statement (IPS) that outlines the client's obje…" at bounding box center [807, 381] width 254 height 111
click at [691, 292] on input "Developing an Investment Policy Statement (IPS) that outlines the client's obje…" at bounding box center [685, 287] width 10 height 10
radio input "true"
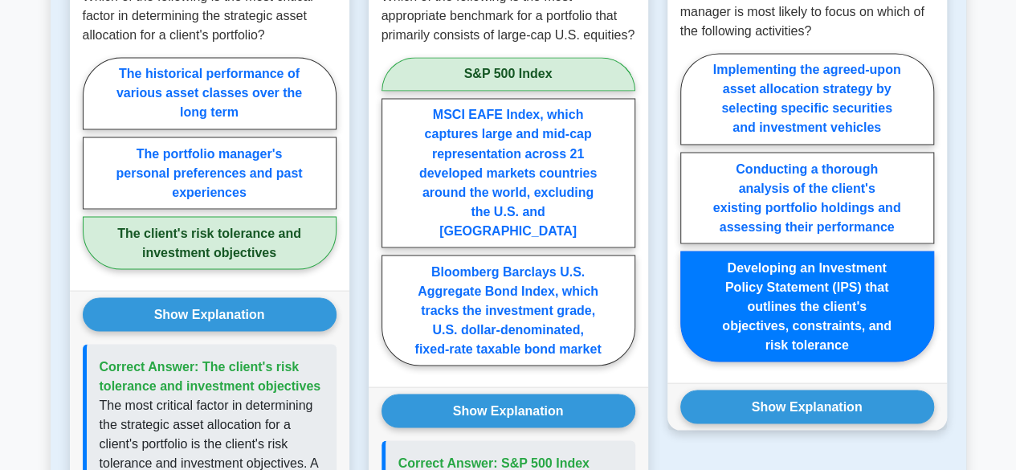
scroll to position [1411, 0]
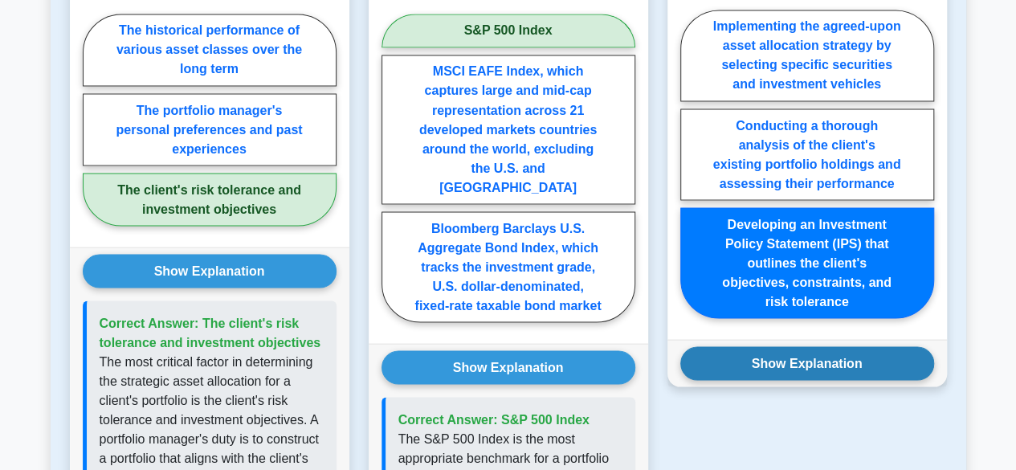
click at [892, 374] on button "Show Explanation" at bounding box center [807, 363] width 254 height 34
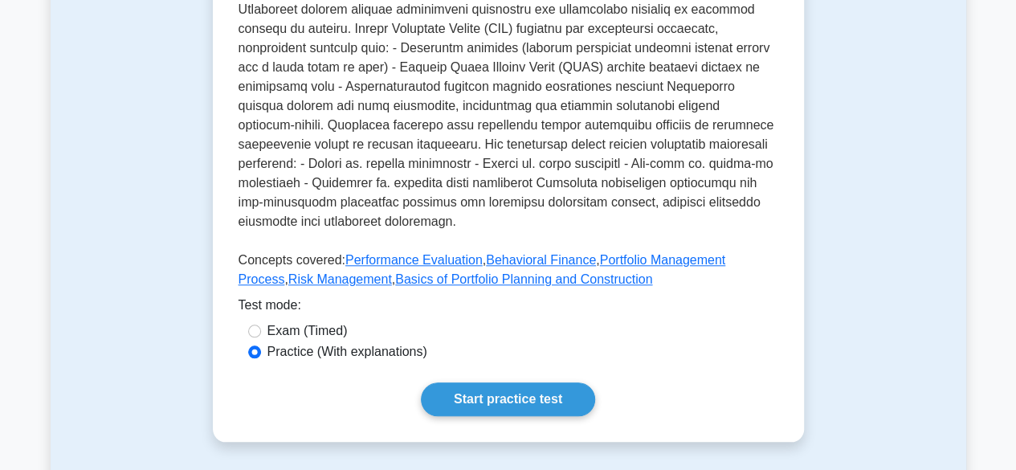
scroll to position [700, 0]
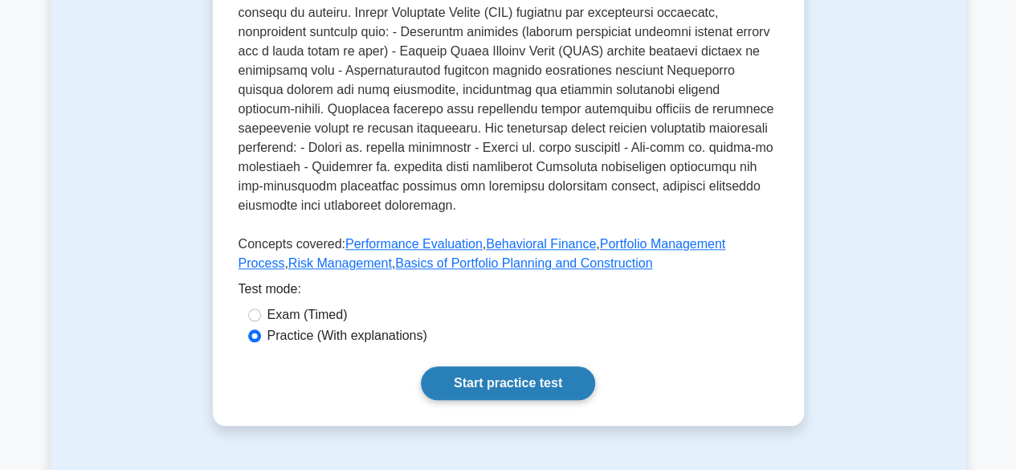
click at [548, 397] on link "Start practice test" at bounding box center [508, 383] width 174 height 34
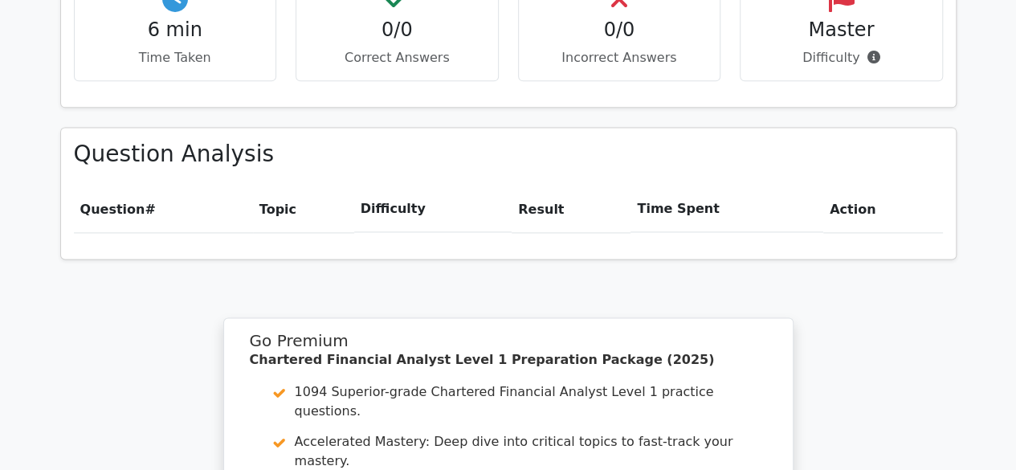
scroll to position [1432, 0]
